Goal: Transaction & Acquisition: Book appointment/travel/reservation

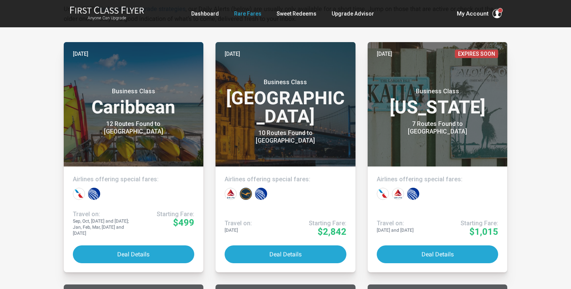
scroll to position [163, 0]
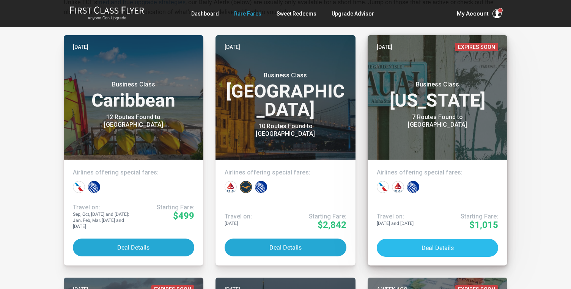
click at [415, 243] on button "Deal Details" at bounding box center [438, 248] width 122 height 18
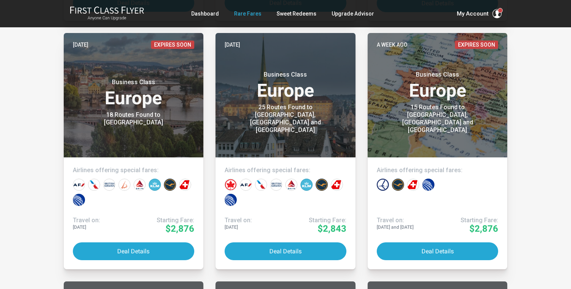
scroll to position [408, 0]
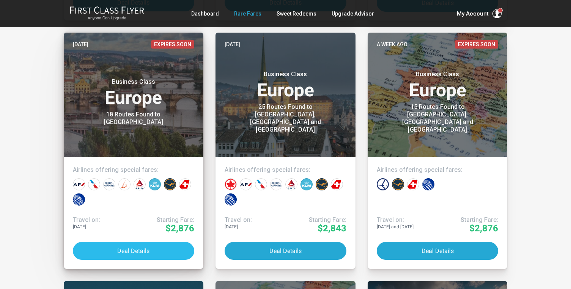
click at [148, 248] on button "Deal Details" at bounding box center [134, 251] width 122 height 18
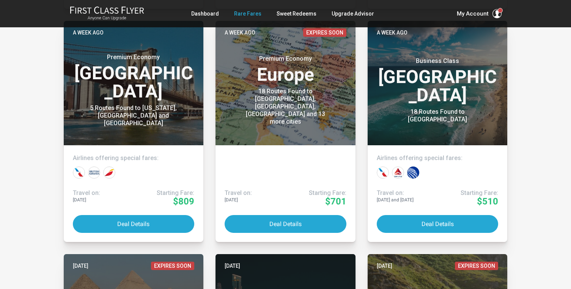
scroll to position [663, 0]
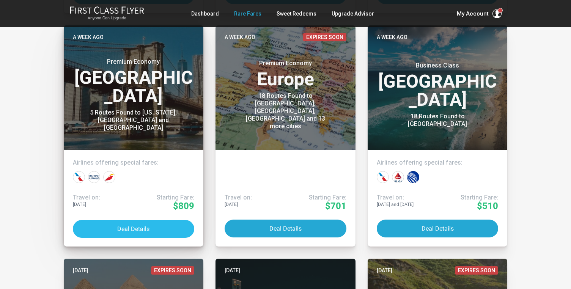
click at [126, 232] on button "Deal Details" at bounding box center [134, 229] width 122 height 18
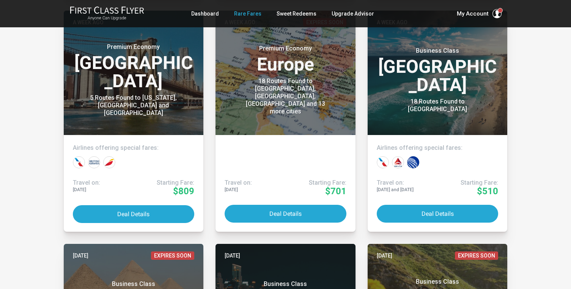
scroll to position [684, 0]
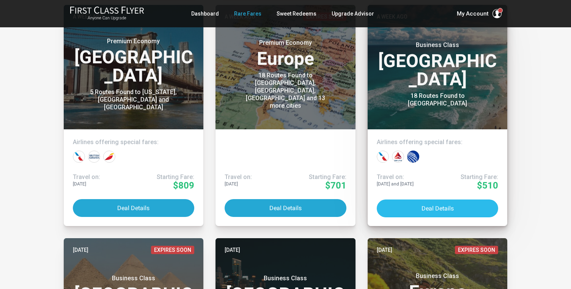
click at [409, 208] on button "Deal Details" at bounding box center [438, 208] width 122 height 18
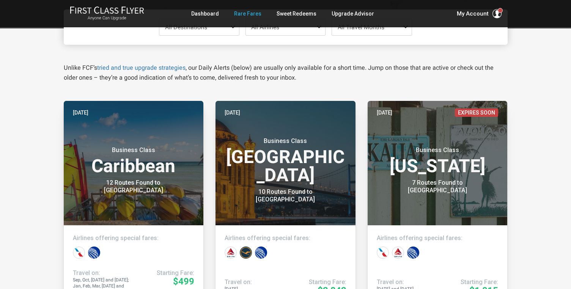
scroll to position [0, 0]
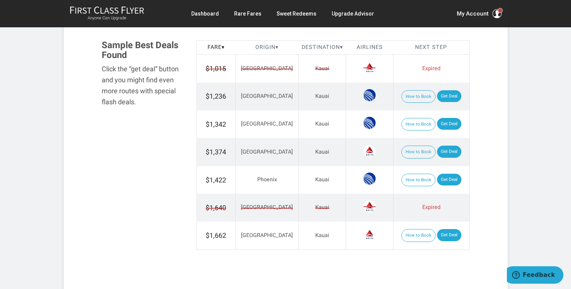
scroll to position [448, 0]
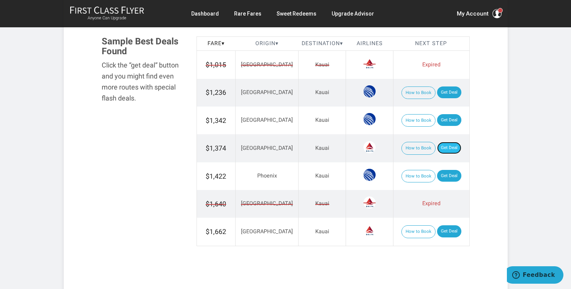
click at [448, 146] on link "Get Deal" at bounding box center [449, 148] width 24 height 12
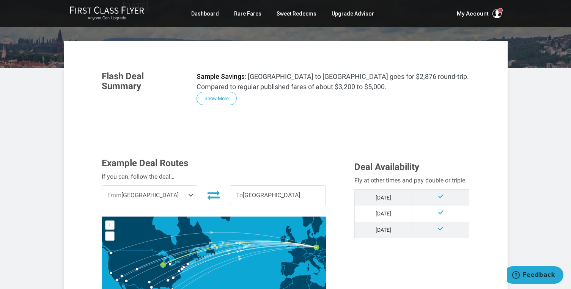
scroll to position [92, 0]
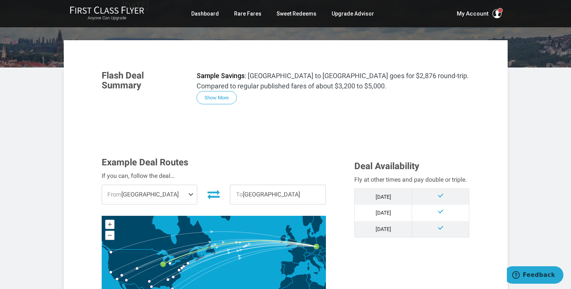
click at [159, 191] on span "From Chicago" at bounding box center [149, 194] width 95 height 19
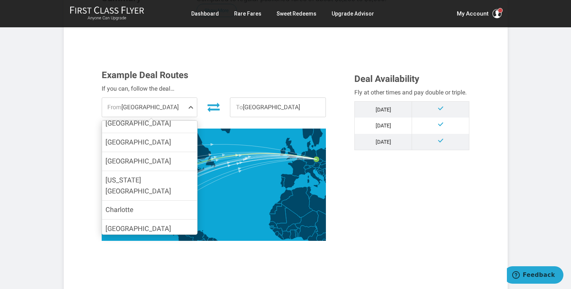
scroll to position [127, 0]
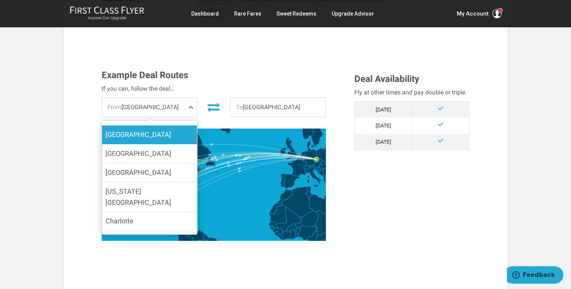
click at [160, 136] on label "[GEOGRAPHIC_DATA]" at bounding box center [149, 135] width 95 height 19
click at [0, 0] on input "[GEOGRAPHIC_DATA]" at bounding box center [0, 0] width 0 height 0
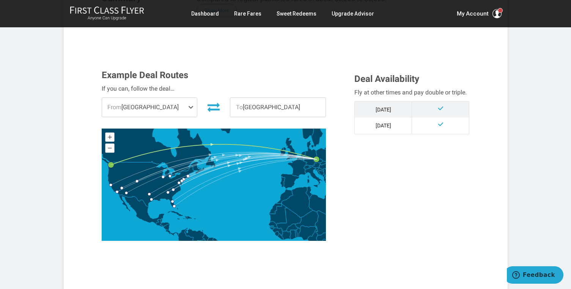
click at [340, 165] on div "Example Deal Routes If you can, follow the deal… From Seattle Chicago Orlando N…" at bounding box center [222, 157] width 253 height 174
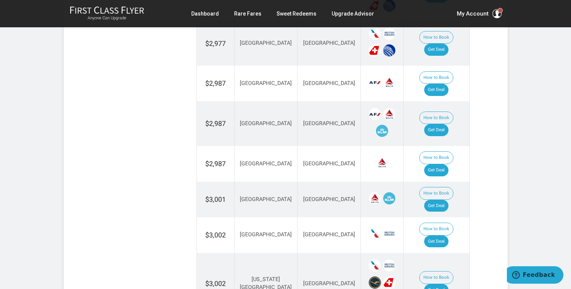
scroll to position [681, 0]
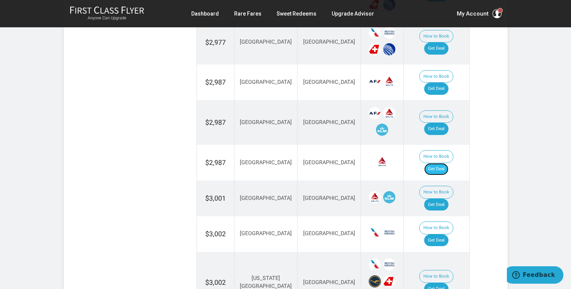
click at [444, 163] on link "Get Deal" at bounding box center [436, 169] width 24 height 12
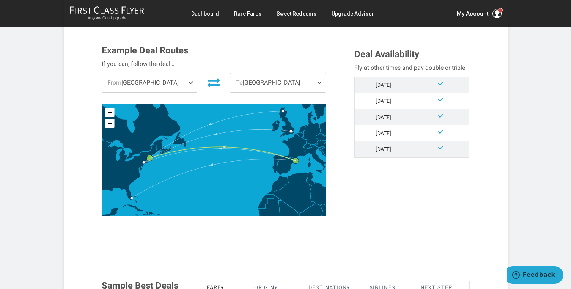
scroll to position [225, 0]
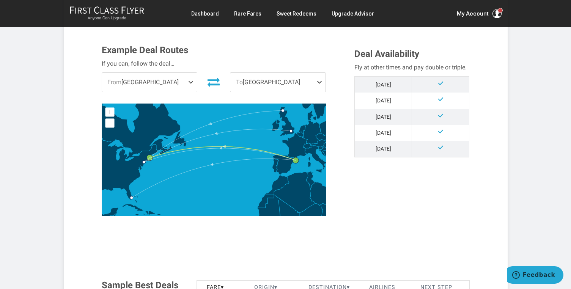
click at [192, 80] on span at bounding box center [192, 82] width 9 height 19
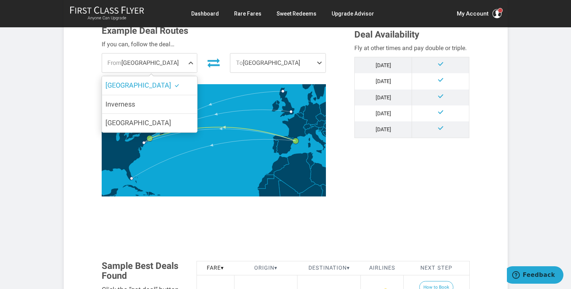
scroll to position [251, 0]
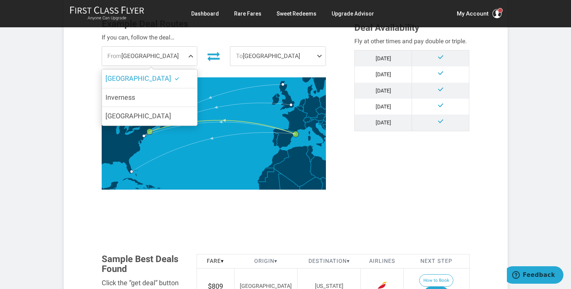
click at [214, 56] on icon at bounding box center [213, 56] width 12 height 12
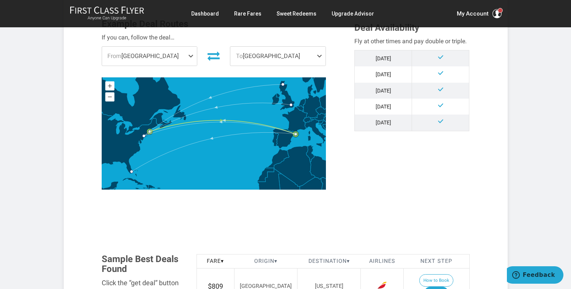
click at [187, 53] on span "From Boston" at bounding box center [149, 56] width 95 height 19
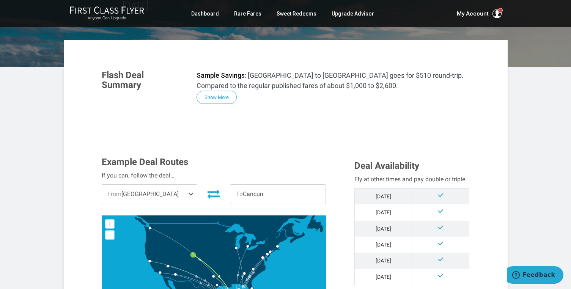
scroll to position [100, 0]
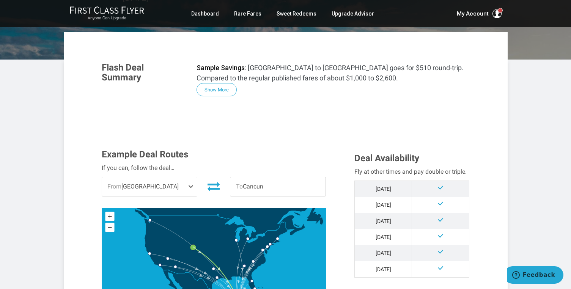
click at [195, 181] on span at bounding box center [192, 186] width 9 height 19
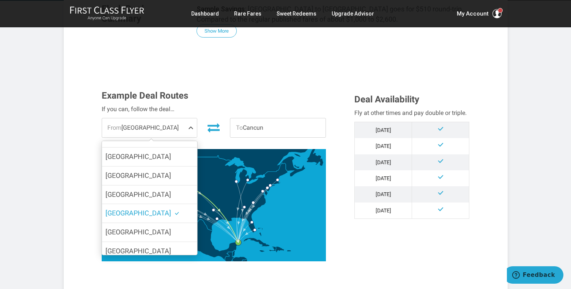
scroll to position [127, 0]
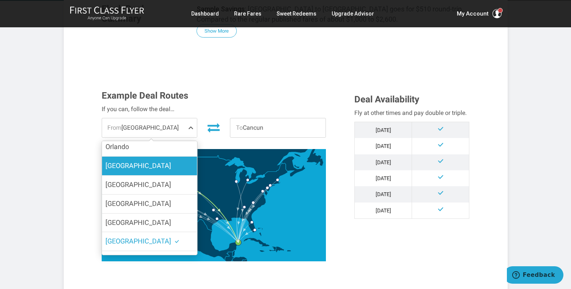
click at [163, 160] on label "[GEOGRAPHIC_DATA]" at bounding box center [149, 166] width 95 height 19
click at [0, 0] on input "[GEOGRAPHIC_DATA]" at bounding box center [0, 0] width 0 height 0
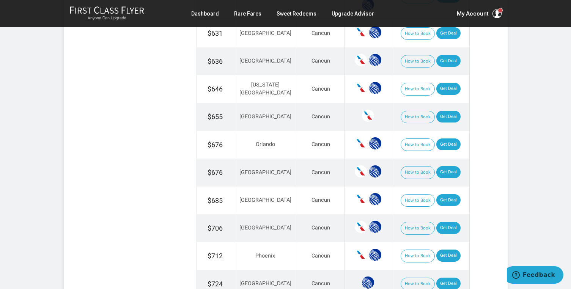
scroll to position [553, 0]
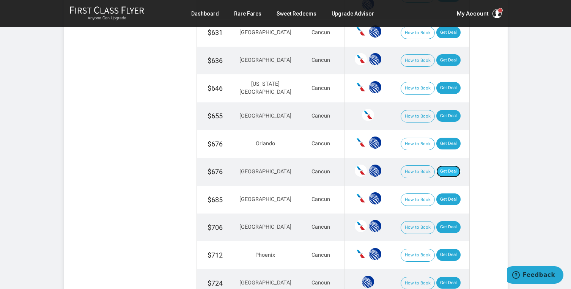
click at [444, 169] on link "Get Deal" at bounding box center [448, 171] width 24 height 12
